Goal: Information Seeking & Learning: Learn about a topic

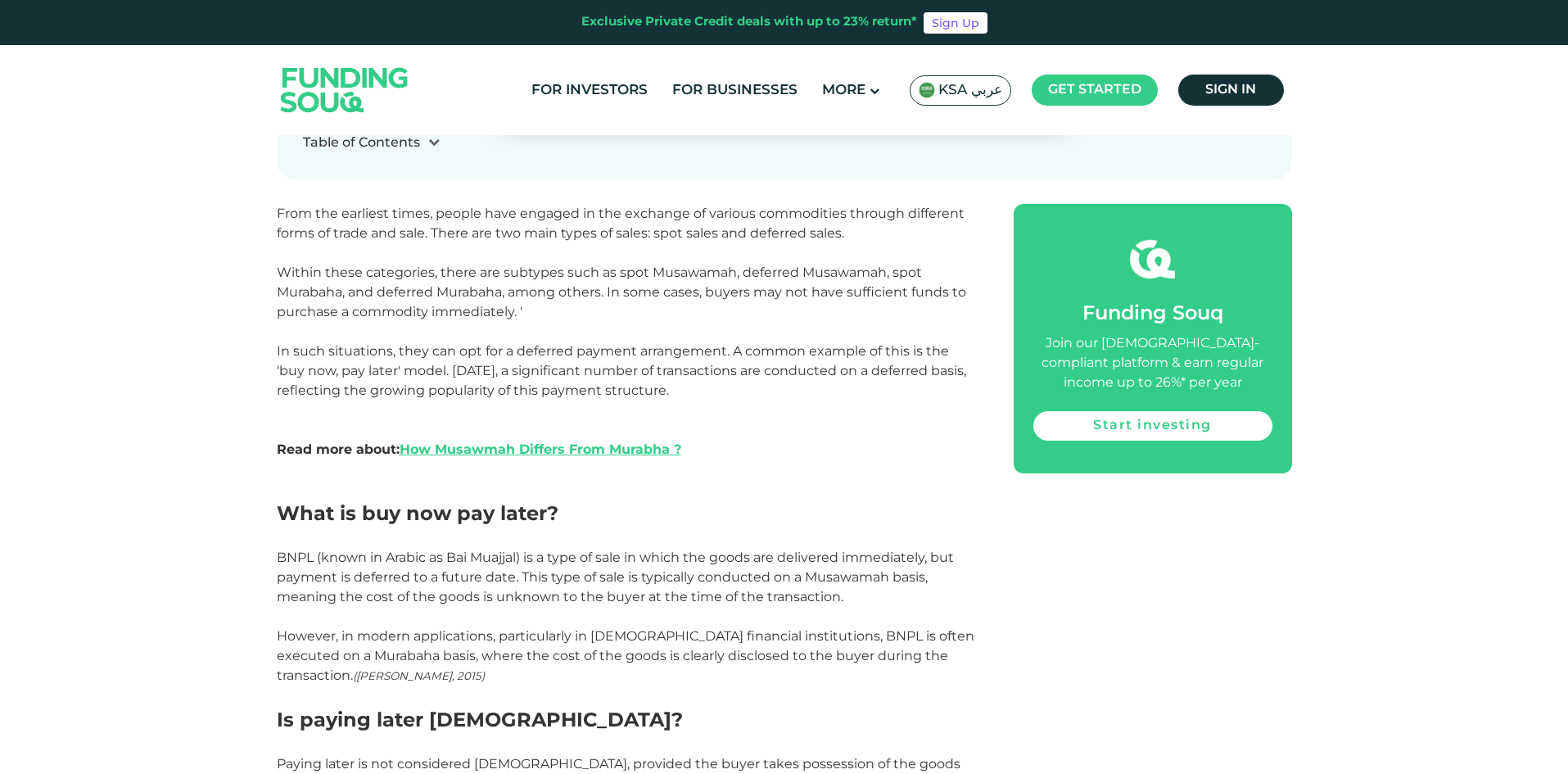
scroll to position [901, 0]
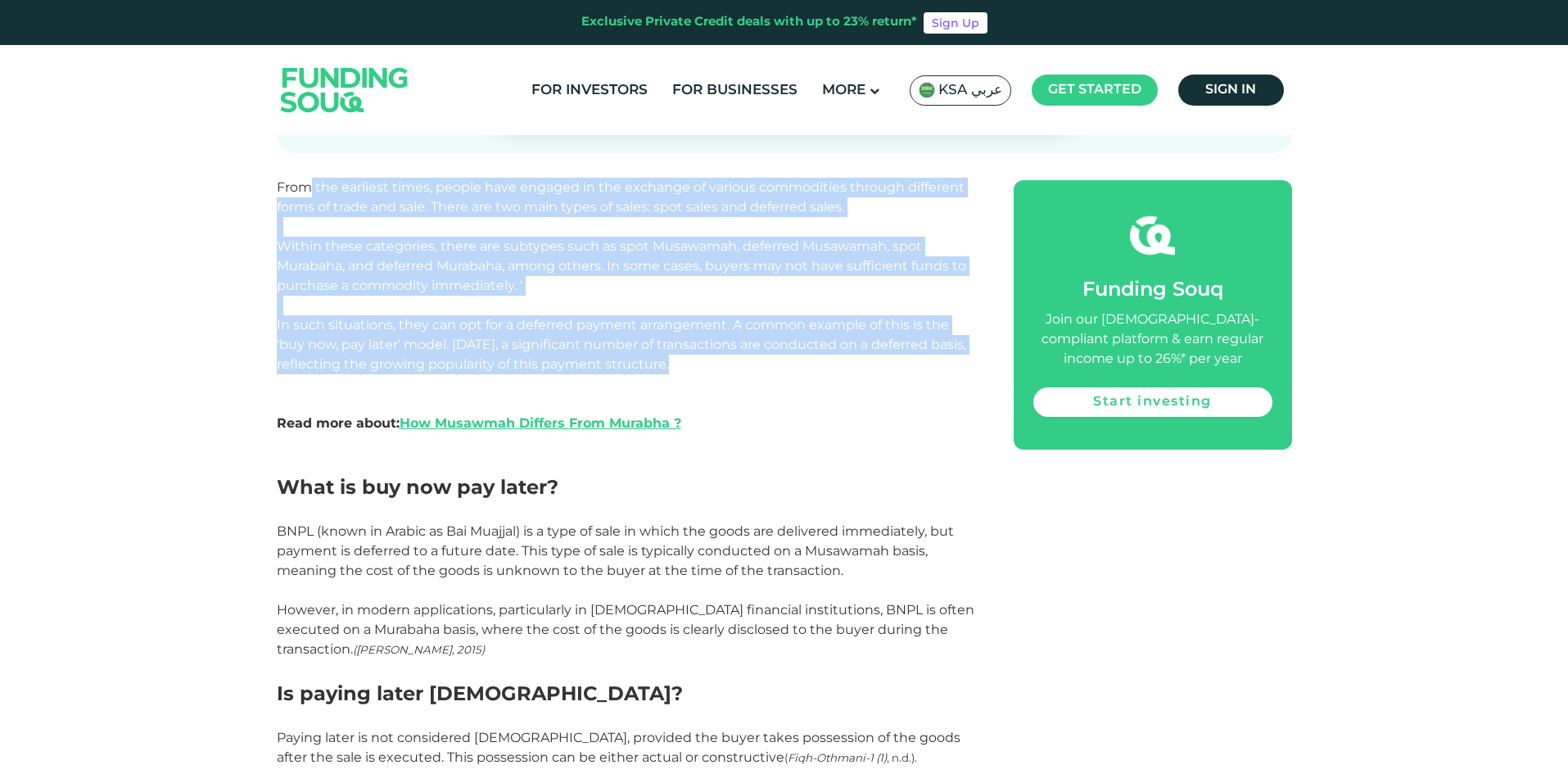
drag, startPoint x: 313, startPoint y: 184, endPoint x: 720, endPoint y: 374, distance: 449.2
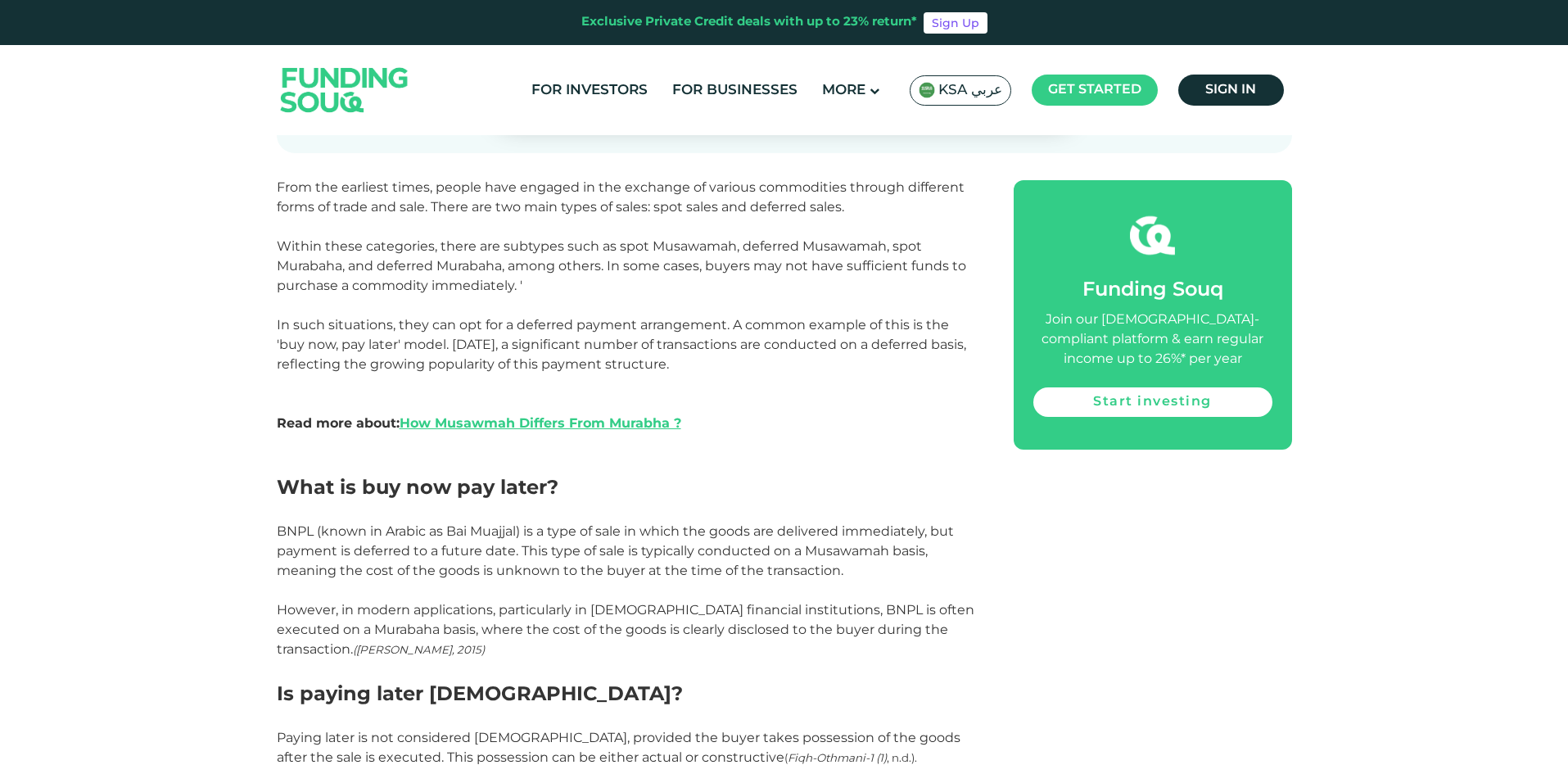
click at [790, 477] on h2 "What is buy now pay later?" at bounding box center [627, 487] width 700 height 29
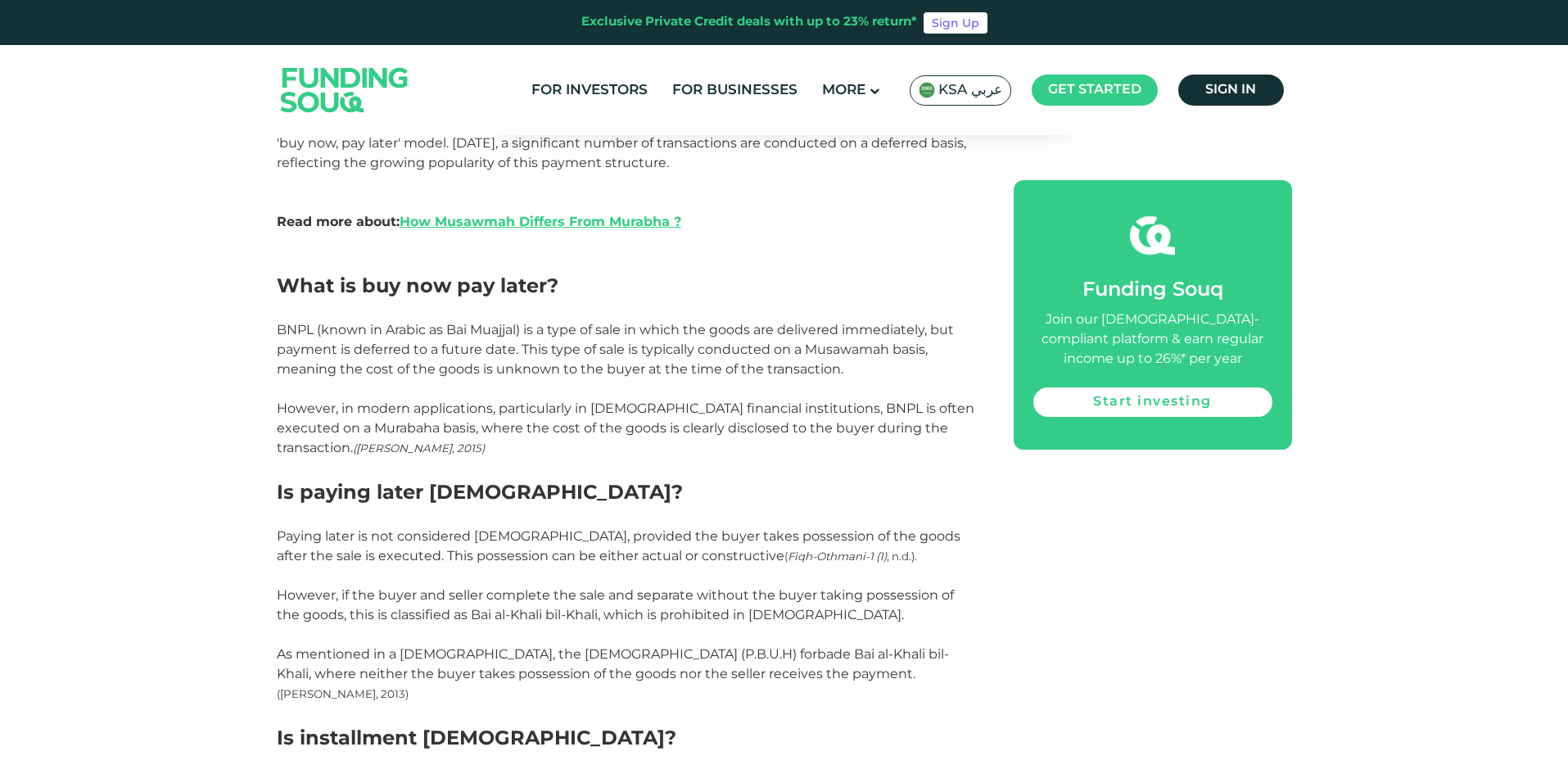
scroll to position [1147, 0]
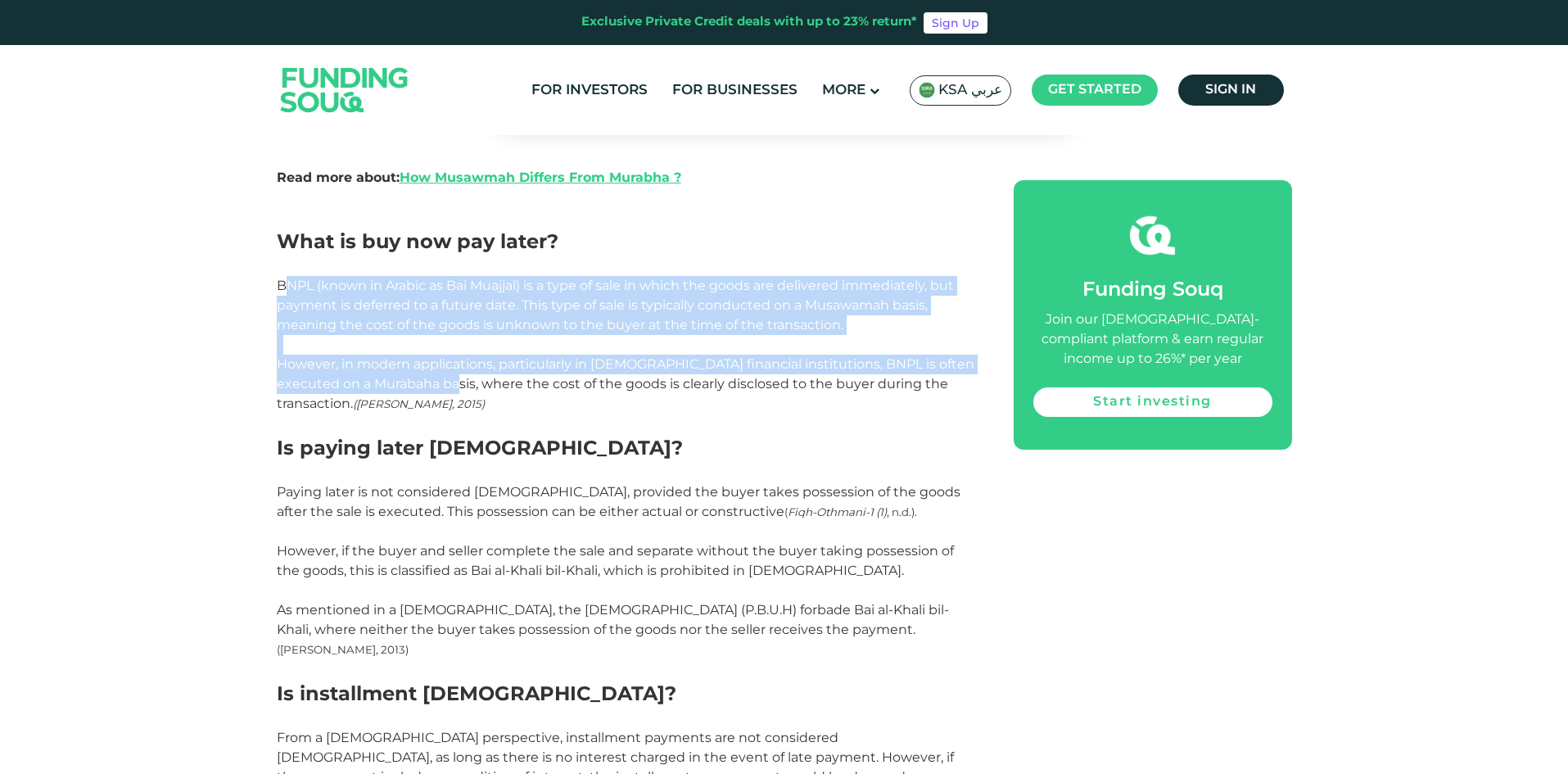
drag, startPoint x: 290, startPoint y: 287, endPoint x: 430, endPoint y: 378, distance: 167.0
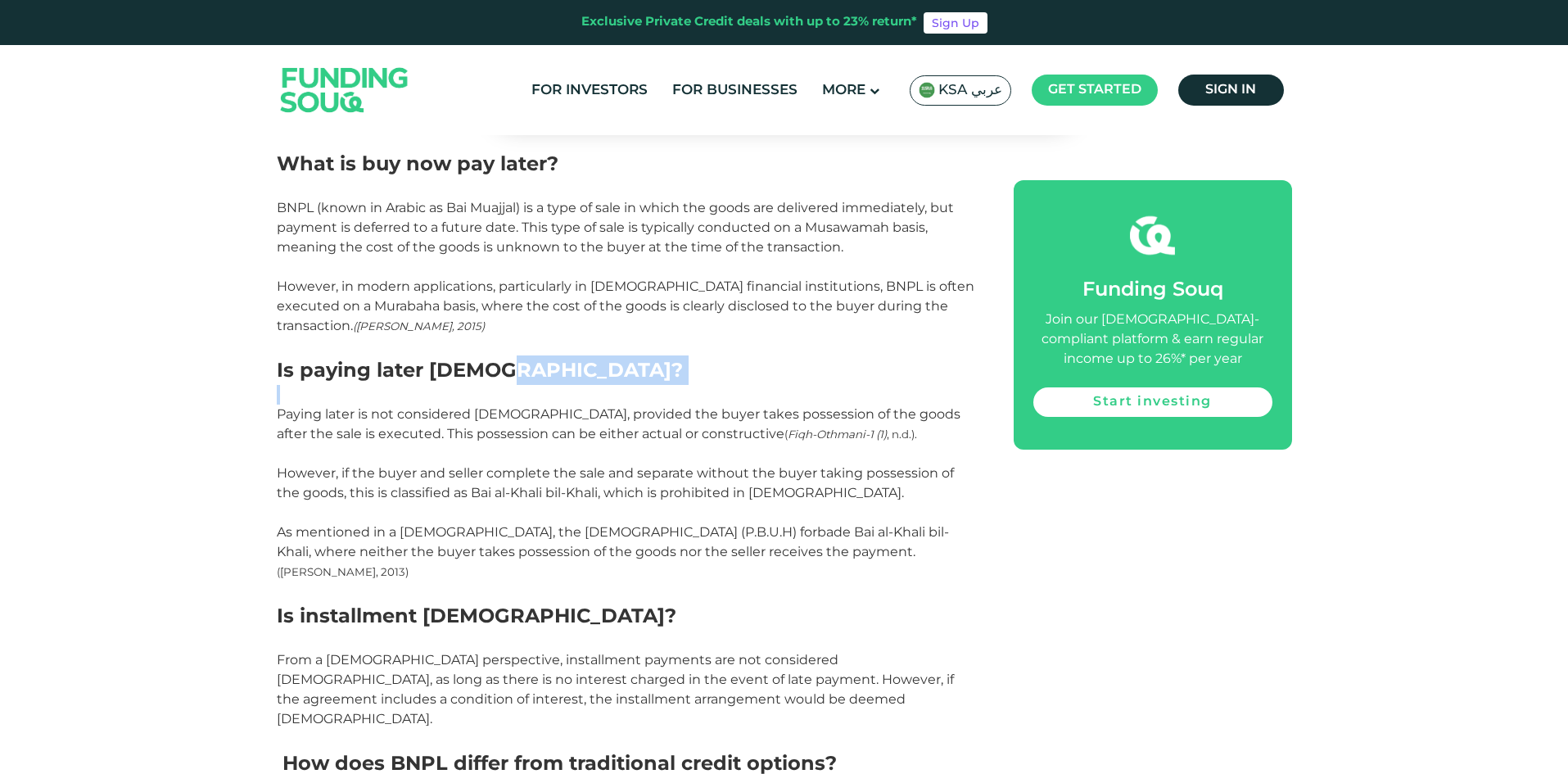
scroll to position [1229, 0]
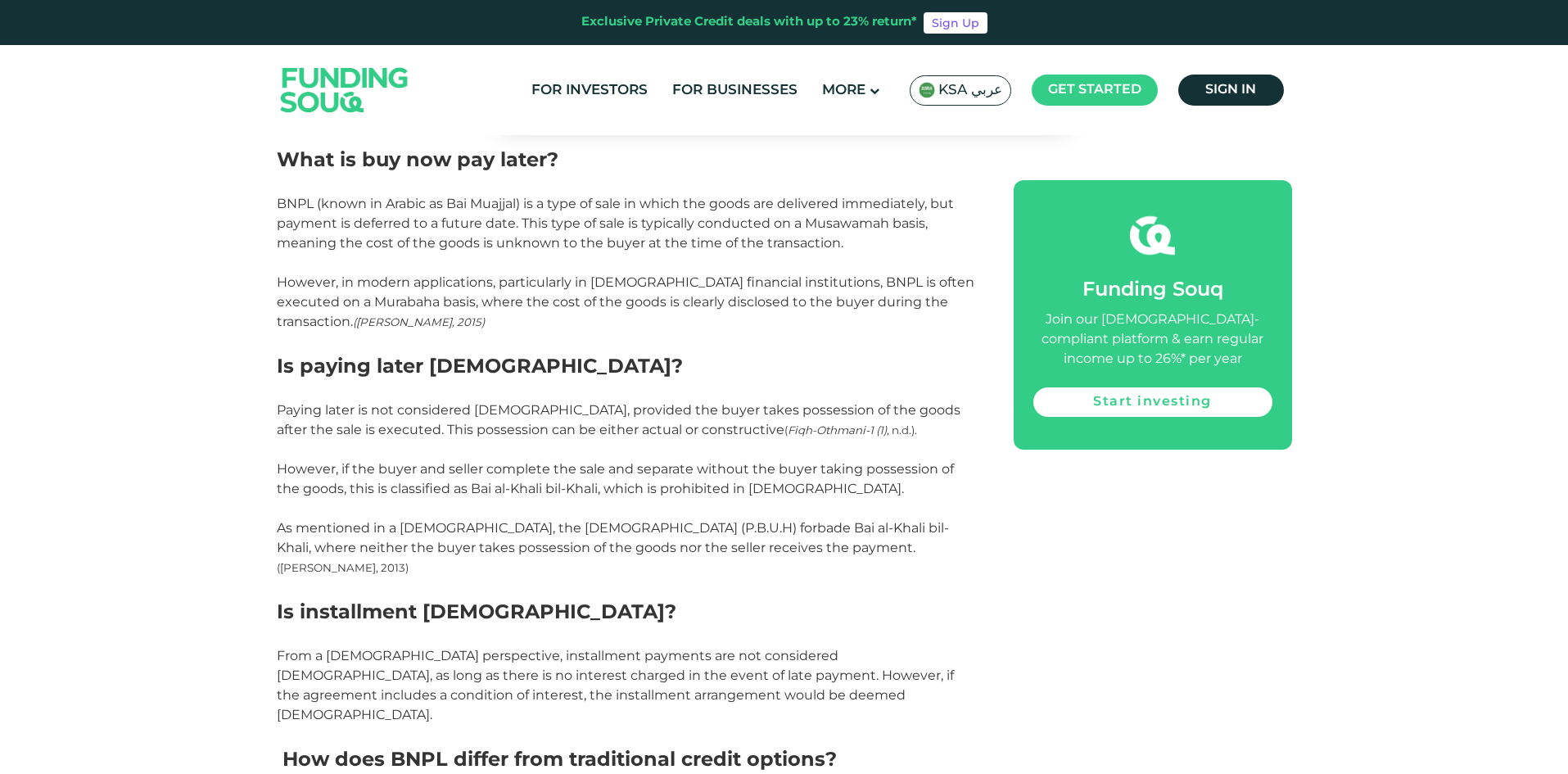
click at [372, 410] on span "Paying later is not considered [DEMOGRAPHIC_DATA], provided the buyer takes pos…" at bounding box center [619, 420] width 684 height 36
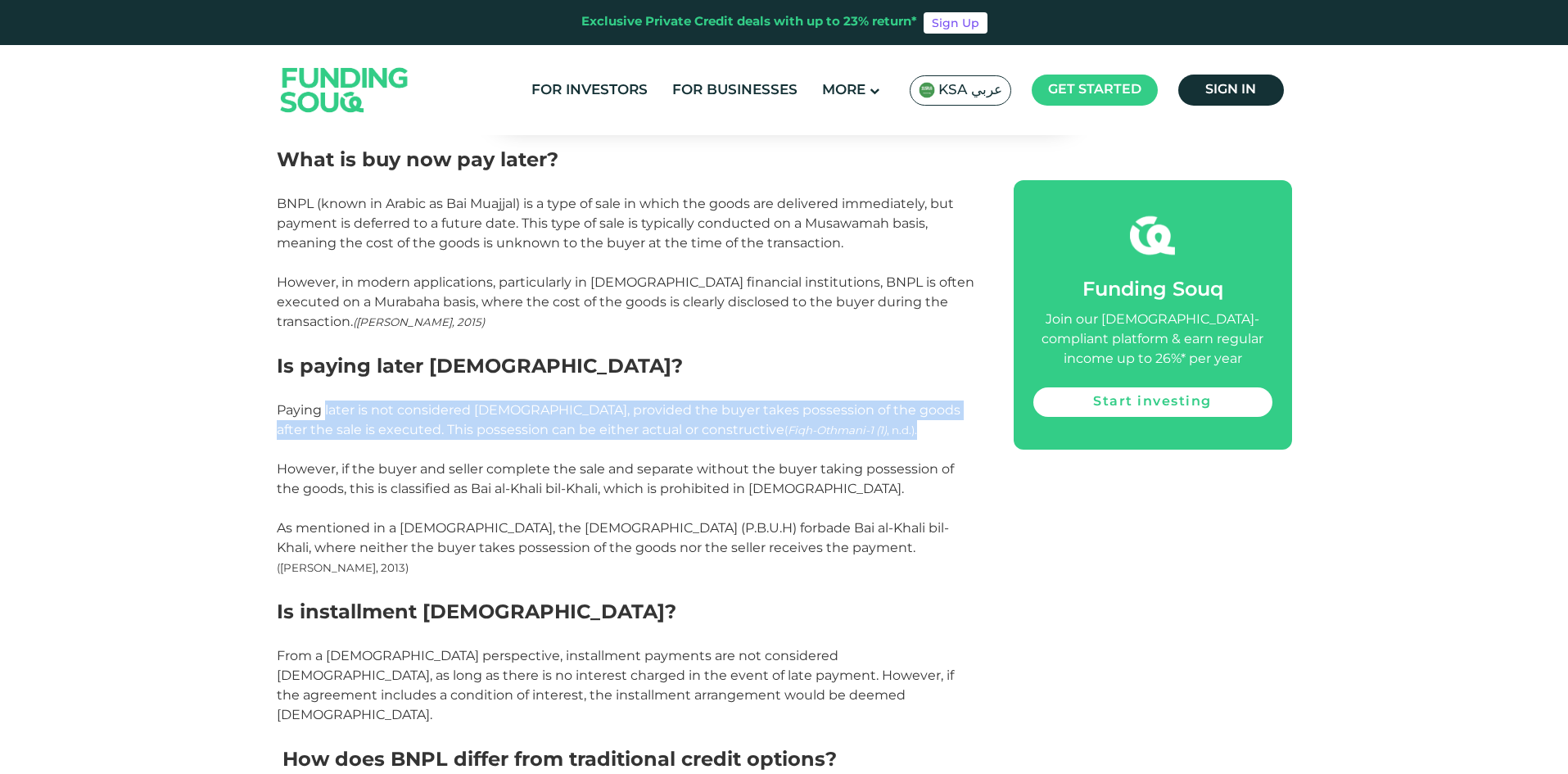
drag, startPoint x: 325, startPoint y: 409, endPoint x: 940, endPoint y: 424, distance: 615.2
click at [940, 424] on p "Paying later is not considered [DEMOGRAPHIC_DATA], provided the buyer takes pos…" at bounding box center [627, 420] width 700 height 39
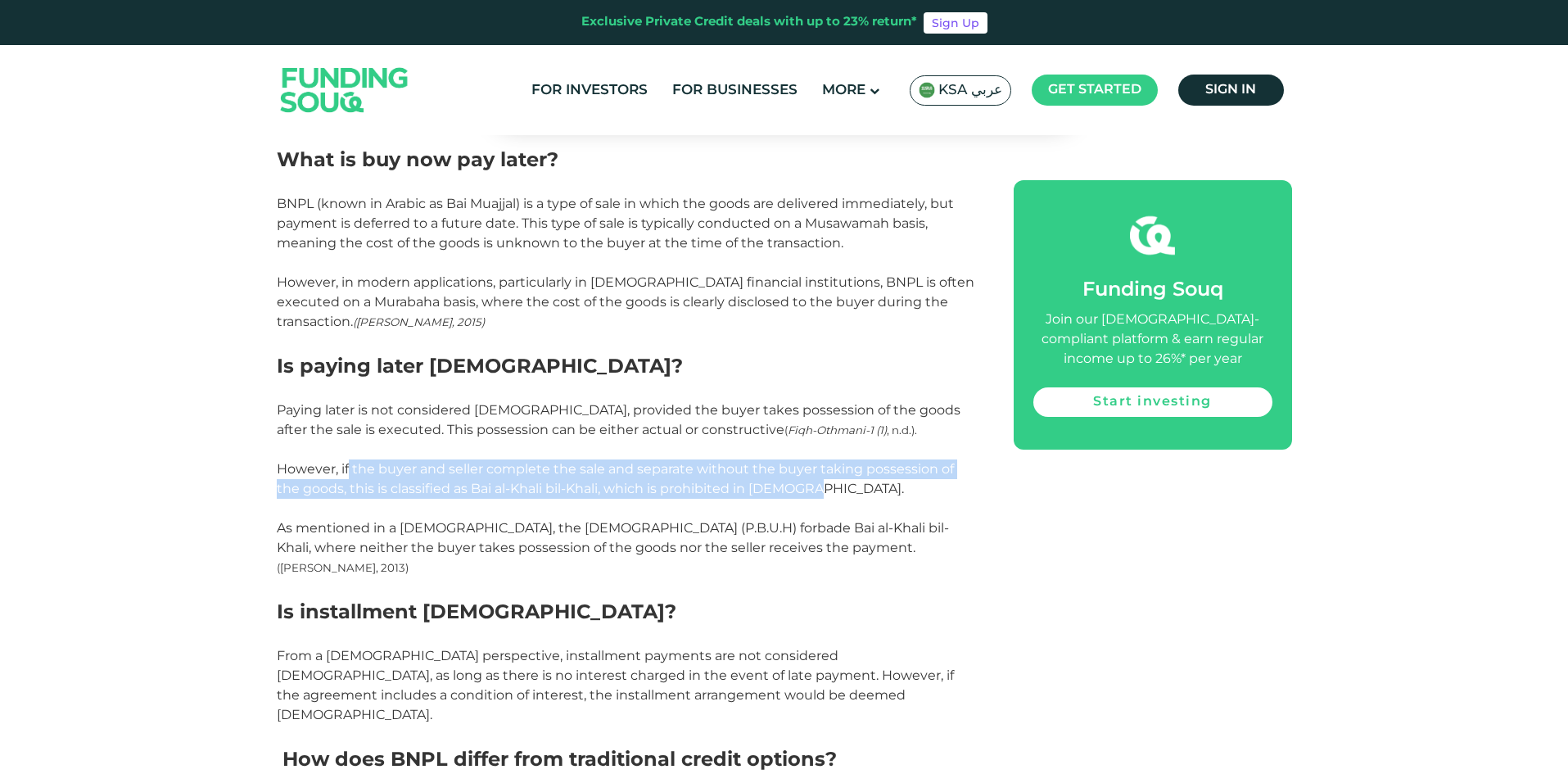
drag, startPoint x: 347, startPoint y: 475, endPoint x: 789, endPoint y: 495, distance: 442.5
click at [789, 495] on p "However, if the buyer and seller complete the sale and separate without the buy…" at bounding box center [627, 479] width 700 height 39
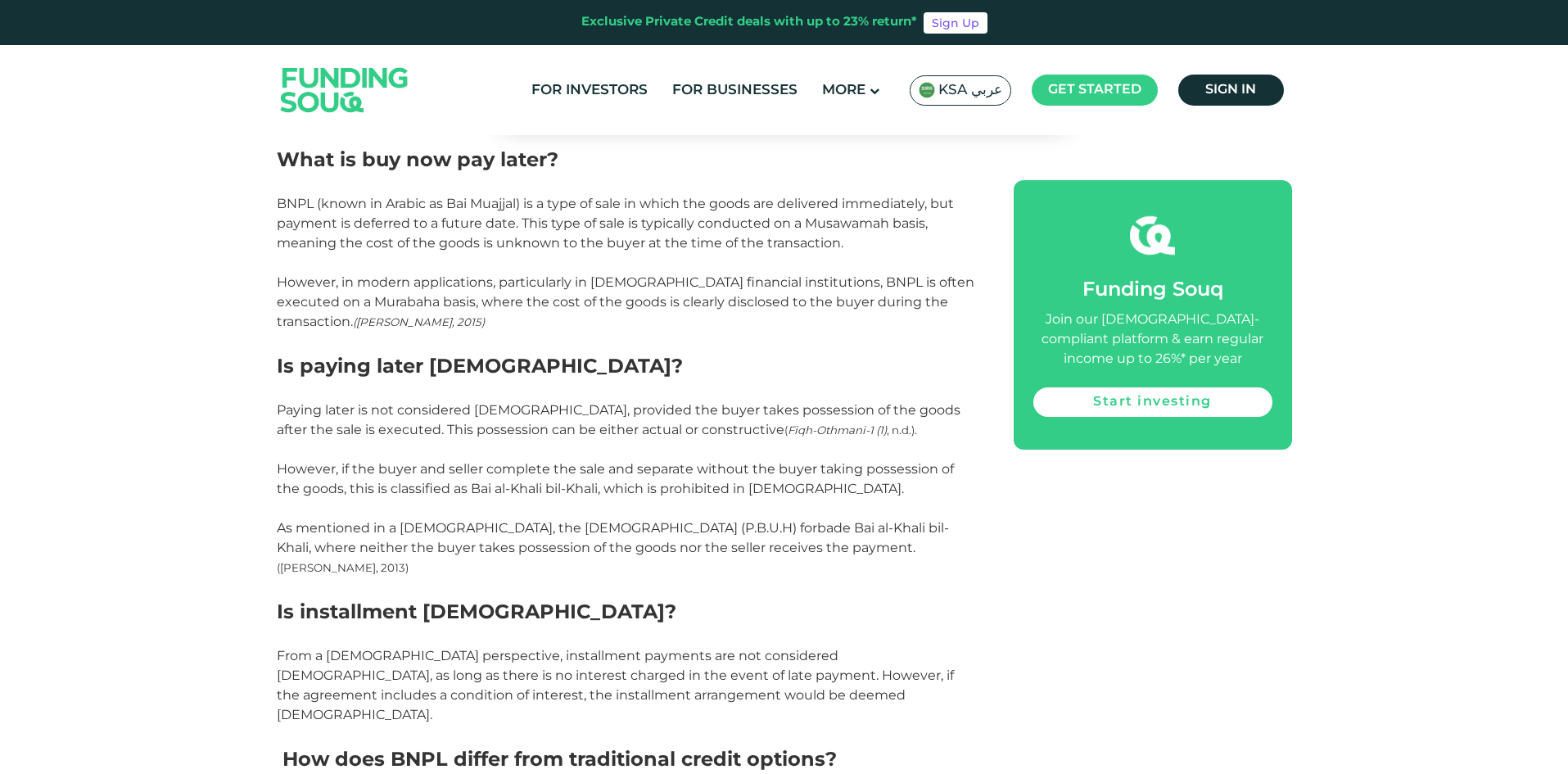
click at [819, 502] on p at bounding box center [627, 508] width 700 height 20
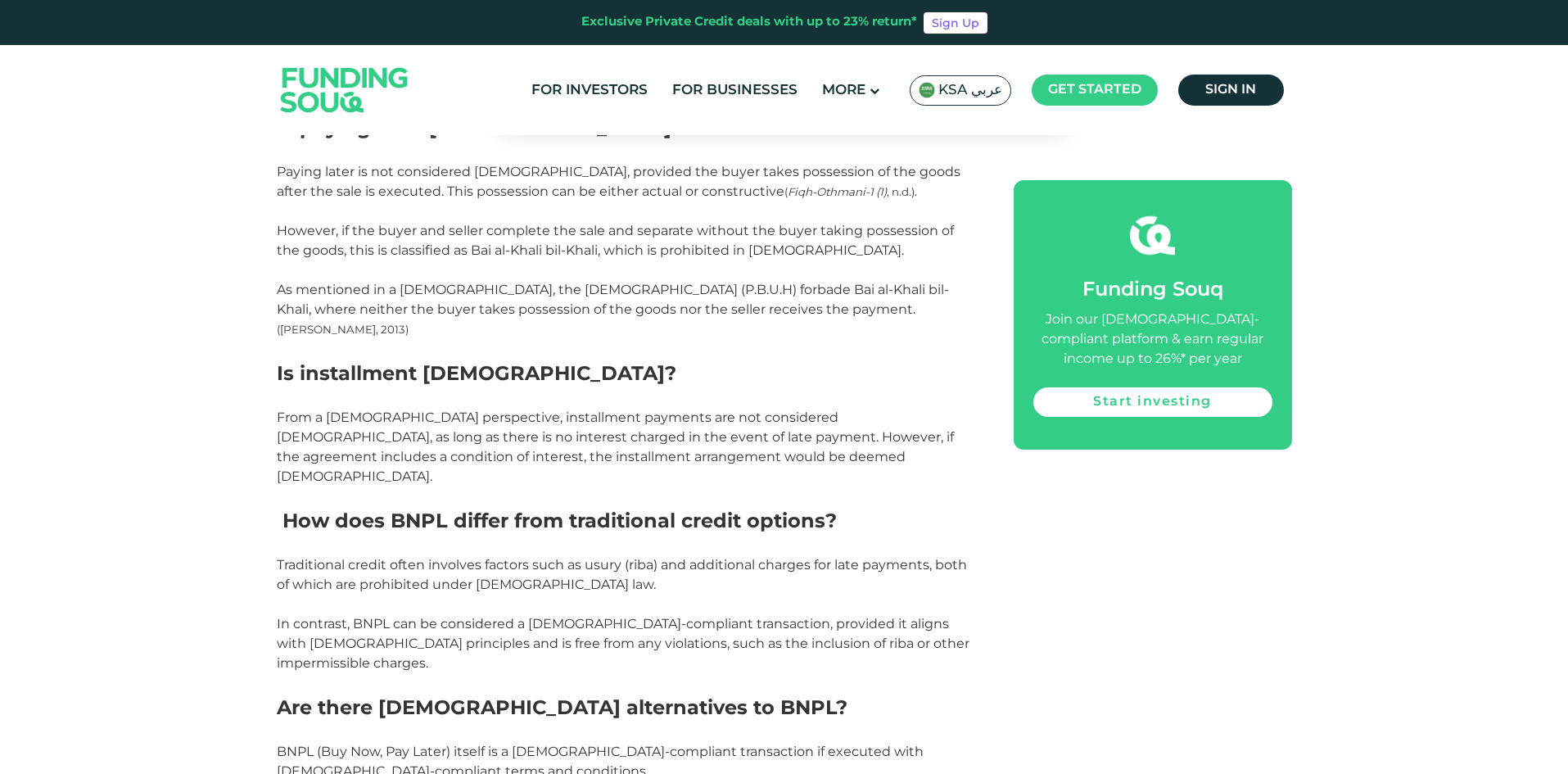
scroll to position [1474, 0]
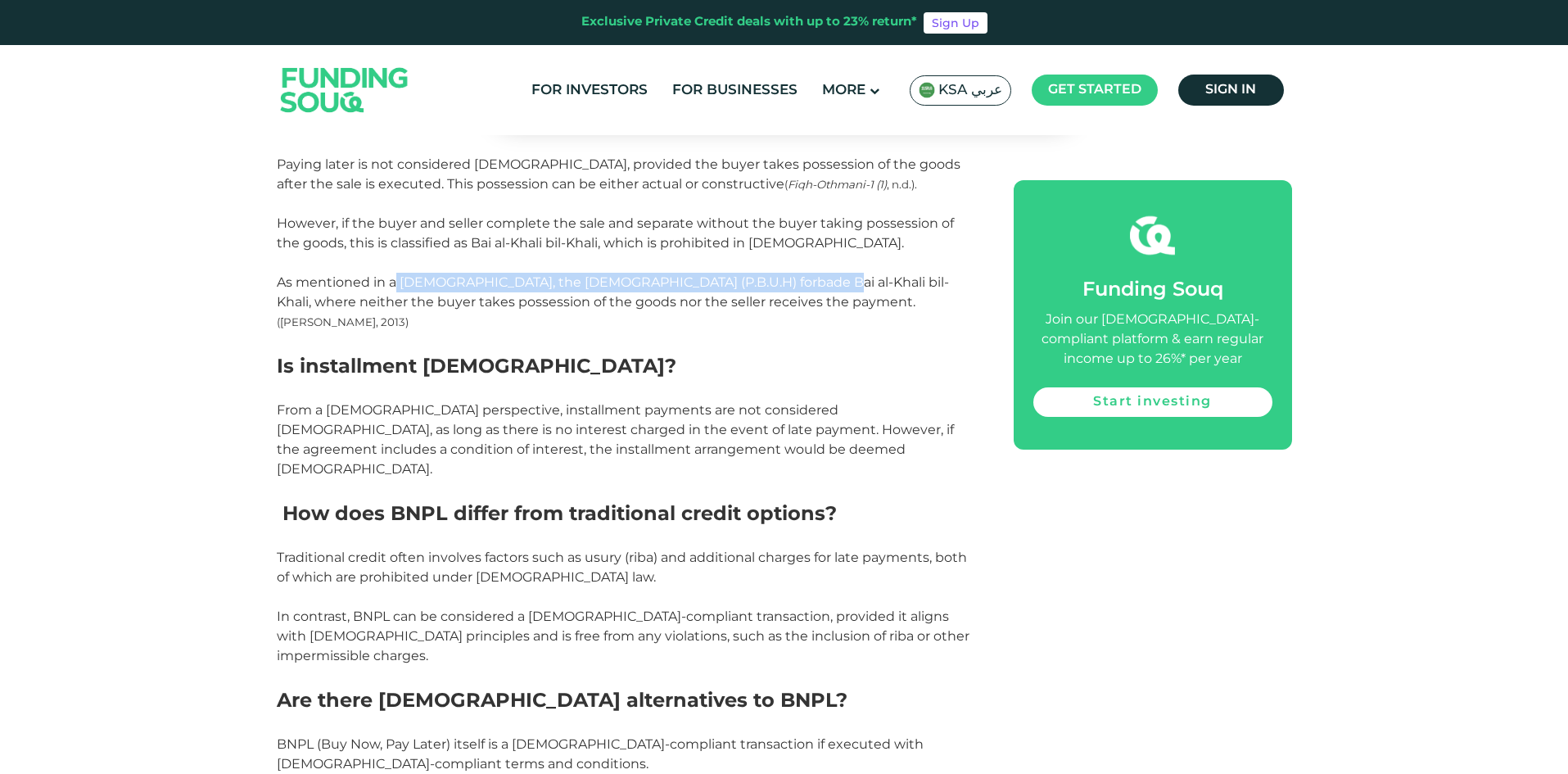
drag, startPoint x: 395, startPoint y: 284, endPoint x: 791, endPoint y: 288, distance: 396.0
click at [791, 288] on span "As mentioned in a [DEMOGRAPHIC_DATA], the [DEMOGRAPHIC_DATA] (P.B.U.H) forbade …" at bounding box center [613, 292] width 673 height 36
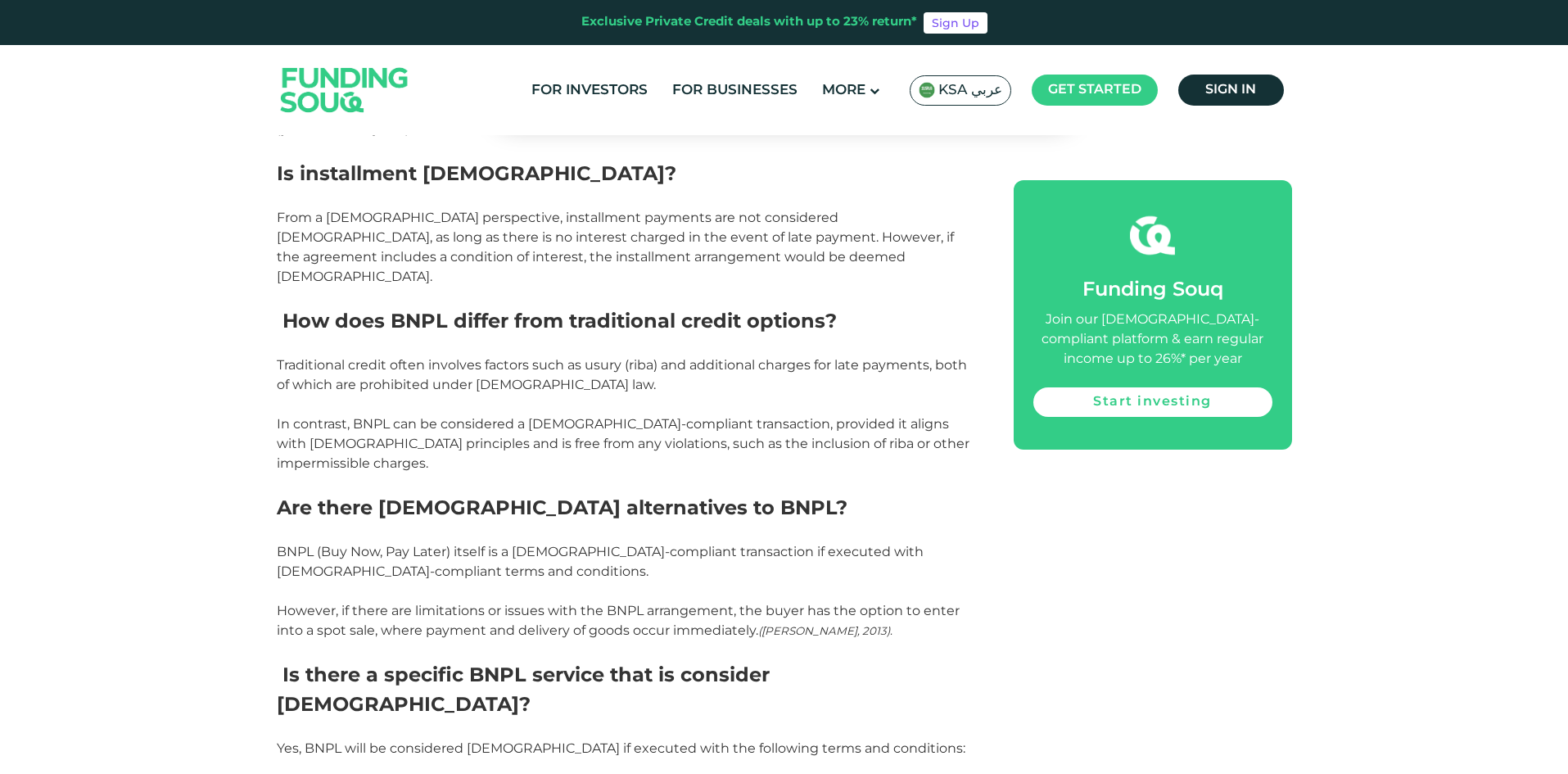
scroll to position [1639, 0]
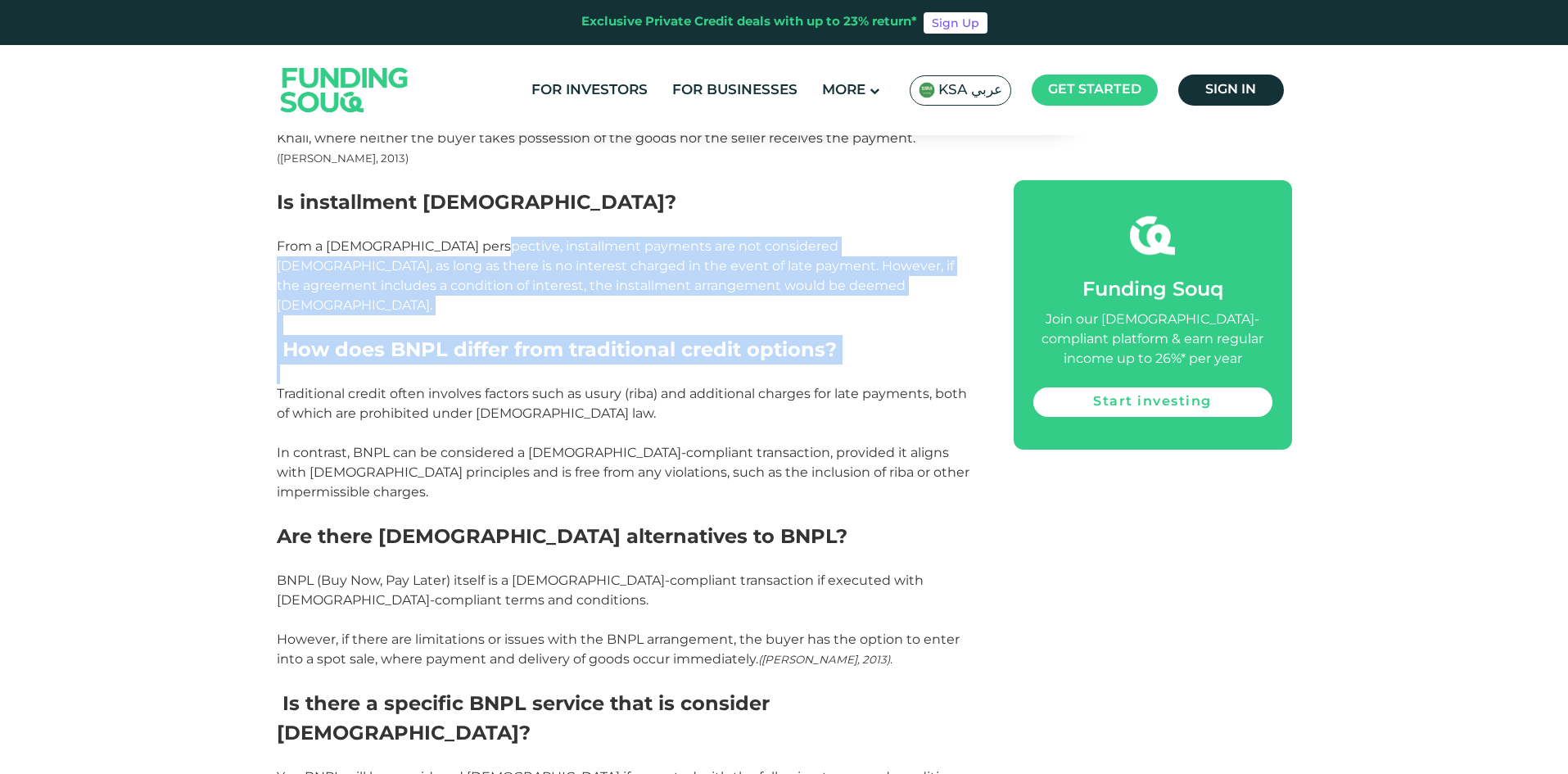
drag, startPoint x: 473, startPoint y: 222, endPoint x: 929, endPoint y: 343, distance: 471.8
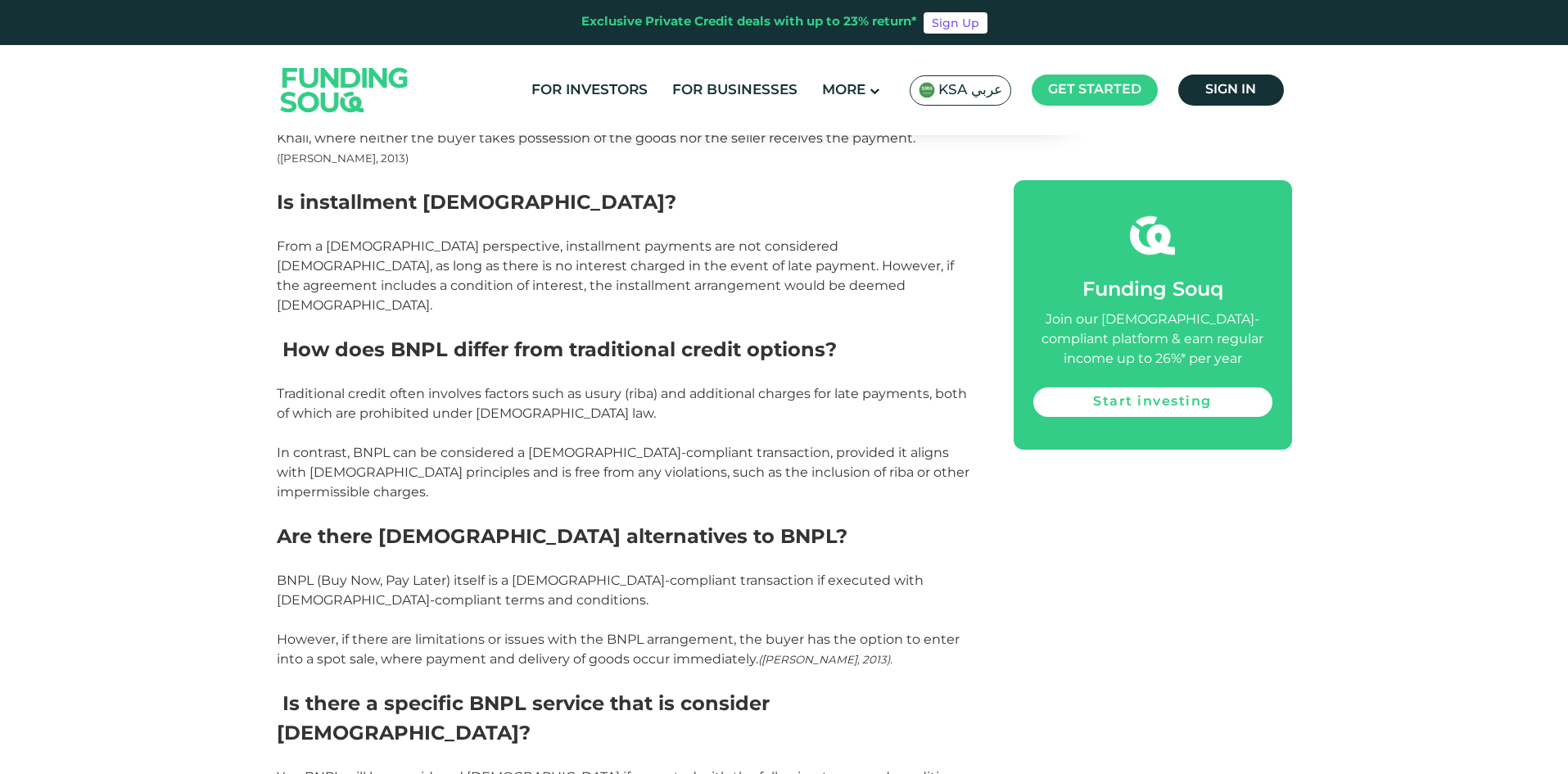
click at [676, 551] on p at bounding box center [627, 561] width 700 height 20
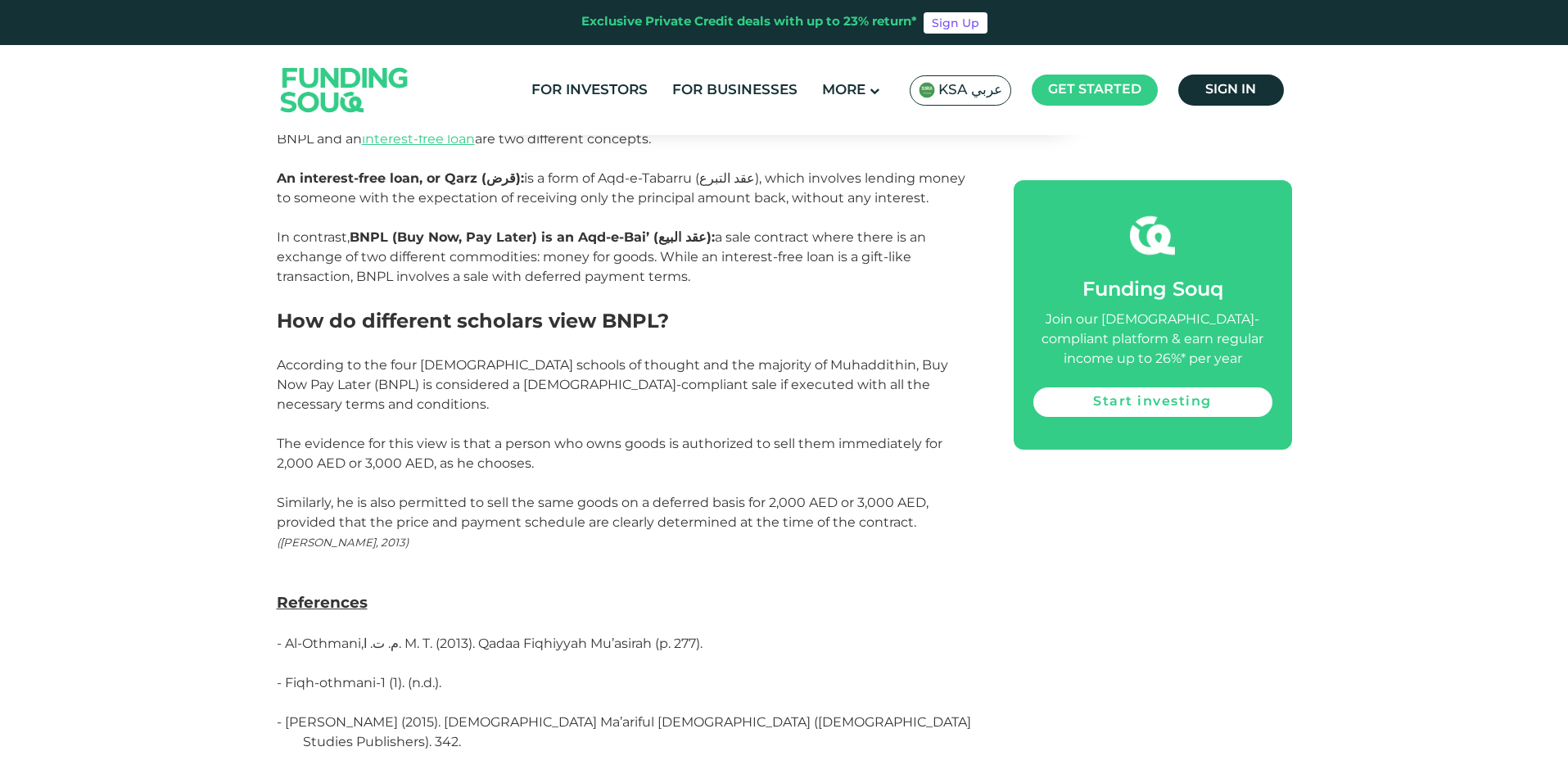
scroll to position [3113, 0]
